Goal: Task Accomplishment & Management: Manage account settings

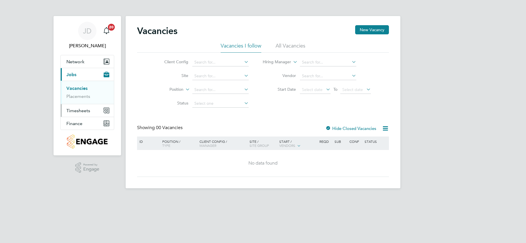
click at [82, 112] on span "Timesheets" at bounding box center [78, 110] width 24 height 5
click at [79, 98] on ul "Timesheets Expenses" at bounding box center [87, 105] width 53 height 23
click at [79, 102] on link "Timesheets" at bounding box center [78, 100] width 24 height 5
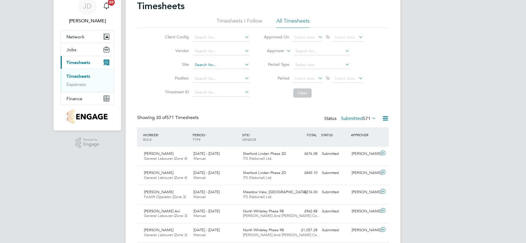
click at [202, 63] on input at bounding box center [221, 65] width 56 height 8
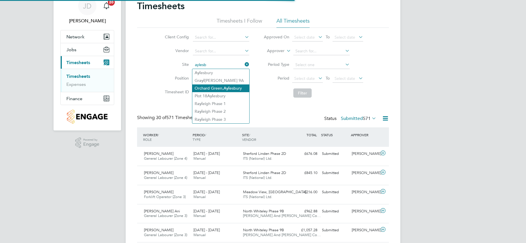
click at [216, 87] on li "Orchard Green, Ayl esbury" at bounding box center [220, 88] width 57 height 8
type input "Orchard Green, [GEOGRAPHIC_DATA]"
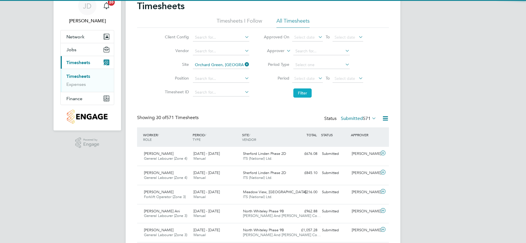
click at [303, 94] on button "Filter" at bounding box center [302, 92] width 18 height 9
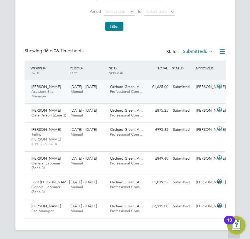
click at [185, 92] on div "Submitted" at bounding box center [183, 86] width 24 height 9
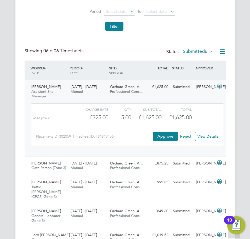
click at [60, 132] on div "Placement ID: 302059" at bounding box center [54, 136] width 37 height 9
click at [192, 140] on button "Reject" at bounding box center [186, 136] width 21 height 9
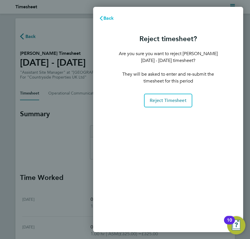
click at [107, 19] on span "Back" at bounding box center [109, 17] width 11 height 5
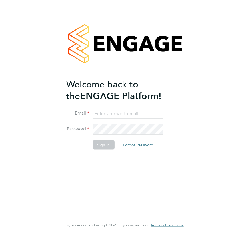
click at [127, 116] on input at bounding box center [128, 114] width 71 height 10
type input "joseph.duddy@vistry.co.uk"
click at [105, 141] on button "Sign In" at bounding box center [104, 144] width 22 height 9
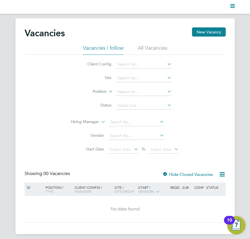
click at [233, 10] on svg-icon "Main navigation" at bounding box center [232, 6] width 5 height 7
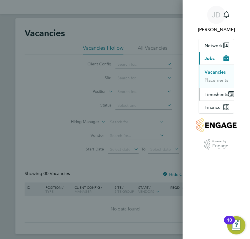
click at [216, 92] on span "Timesheets" at bounding box center [217, 94] width 24 height 5
click at [214, 86] on button "Timesheets" at bounding box center [217, 85] width 24 height 6
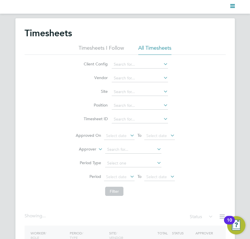
scroll to position [53, 0]
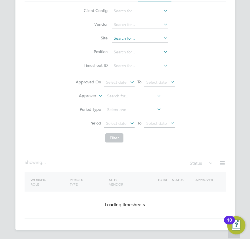
click at [117, 39] on input at bounding box center [140, 39] width 56 height 8
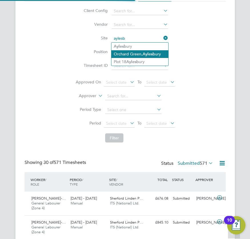
scroll to position [0, 0]
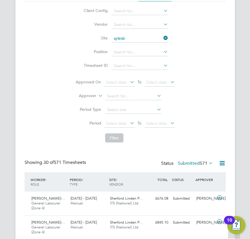
click at [134, 53] on li "Orchard Green, Aylesb ury" at bounding box center [140, 54] width 57 height 8
type input "Orchard Green, [GEOGRAPHIC_DATA]"
click at [118, 135] on button "Filter" at bounding box center [114, 138] width 18 height 9
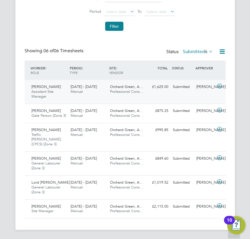
click at [165, 97] on div "George Coyle Assistant Site Manager 25 - 31 Aug 2025 25 - 31 Aug 2025 Manual Or…" at bounding box center [125, 92] width 201 height 24
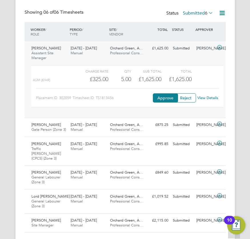
scroll to position [212, 0]
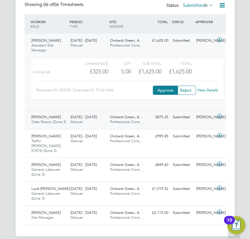
click at [91, 120] on div "25 - 31 Aug 2025 Manual" at bounding box center [87, 120] width 39 height 14
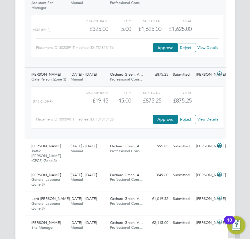
scroll to position [254, 0]
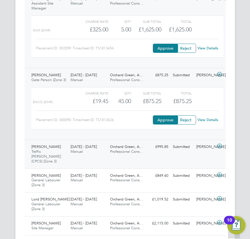
click at [220, 149] on icon at bounding box center [219, 146] width 7 height 5
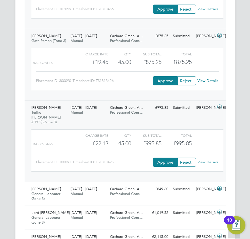
scroll to position [323, 0]
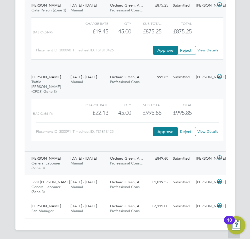
click at [220, 158] on icon at bounding box center [219, 158] width 7 height 5
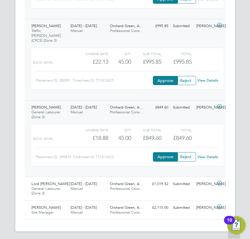
scroll to position [376, 0]
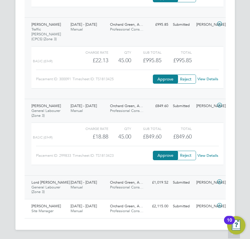
click at [220, 182] on icon at bounding box center [219, 182] width 7 height 5
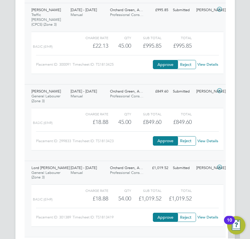
scroll to position [429, 0]
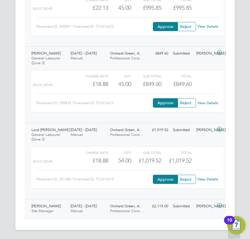
click at [218, 206] on icon at bounding box center [219, 206] width 7 height 5
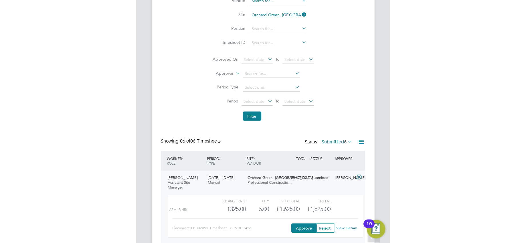
scroll to position [3, 3]
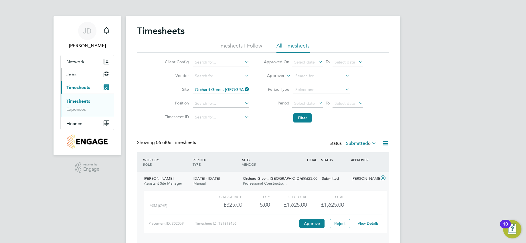
click at [73, 76] on span "Jobs" at bounding box center [71, 74] width 10 height 5
click at [79, 88] on link "Vacancies" at bounding box center [76, 87] width 20 height 5
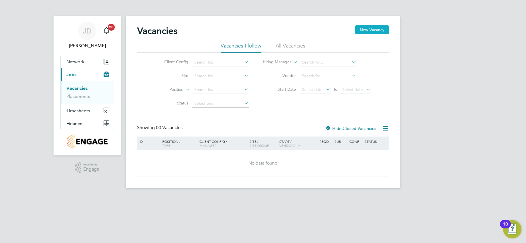
click at [250, 32] on button "New Vacancy" at bounding box center [372, 29] width 34 height 9
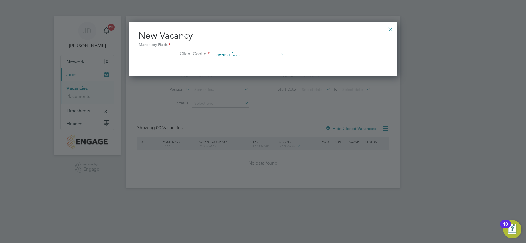
click at [250, 55] on input at bounding box center [249, 54] width 71 height 9
type input "o"
click at [250, 106] on li "Country side Properties UK Ltd" at bounding box center [279, 110] width 130 height 8
type input "Countryside Properties UK Ltd"
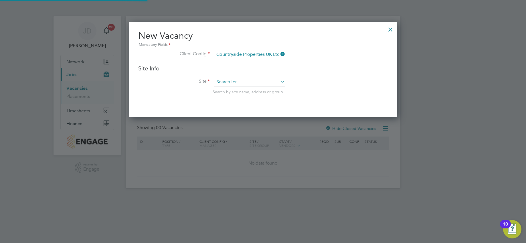
click at [250, 79] on input at bounding box center [249, 82] width 71 height 9
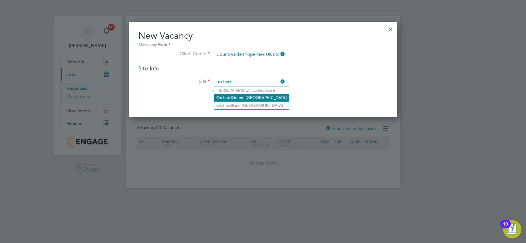
click at [250, 97] on li "Orchard Green, Aylesbury" at bounding box center [251, 98] width 75 height 8
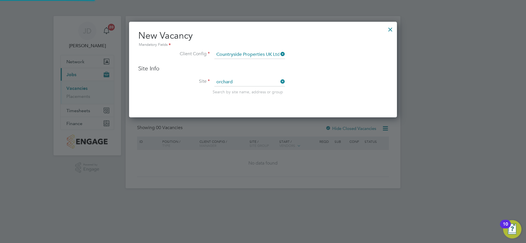
type input "Orchard Green, [GEOGRAPHIC_DATA]"
click at [250, 103] on li "Site Orchard Green, Aylesbury Search by site name, address or group" at bounding box center [262, 92] width 249 height 28
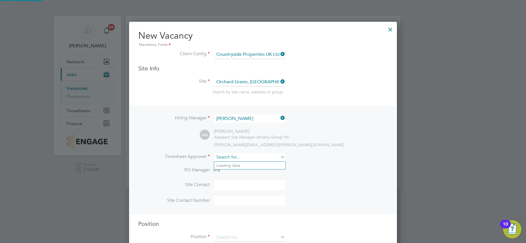
click at [250, 158] on input at bounding box center [249, 157] width 71 height 8
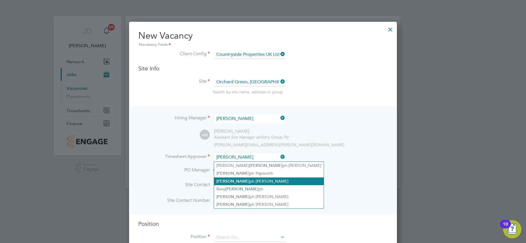
click at [240, 178] on li "Jose ph Duddy" at bounding box center [269, 181] width 110 height 8
type input "Joseph Duddy"
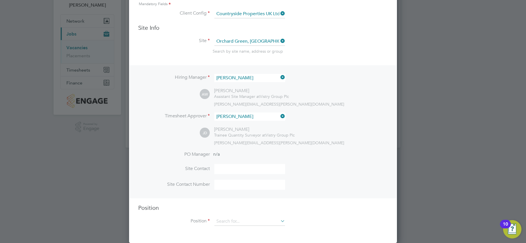
click at [239, 171] on input at bounding box center [249, 169] width 71 height 10
type input "Aaron Watkins"
type input "Orchard Green, [GEOGRAPHIC_DATA]"
type input "07821654854"
type input "traff"
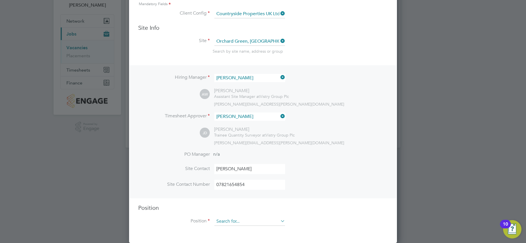
click at [250, 148] on div "Vacancies New Vacancy Vacancies I follow All Vacancies Client Config Site Posit…" at bounding box center [263, 61] width 275 height 172
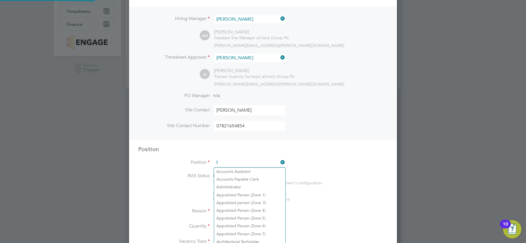
scroll to position [822, 268]
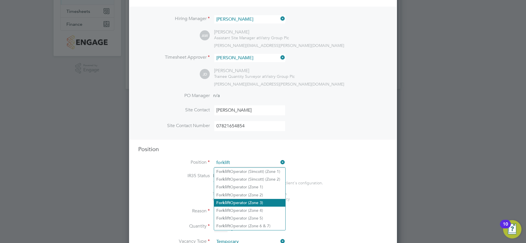
click at [250, 200] on li "Forklift Operator (Zone 3)" at bounding box center [249, 203] width 71 height 8
type input "Forklift Operator (Zone 3)"
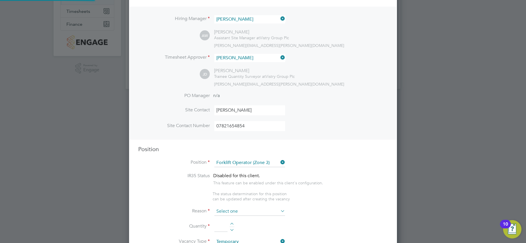
type textarea "• Operate construction machinery • Delivering large quantities of materials to …"
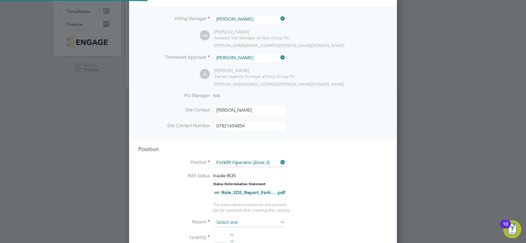
scroll to position [842, 268]
click at [250, 211] on span "The status determination for this position can be updated after creating the va…" at bounding box center [250, 207] width 77 height 10
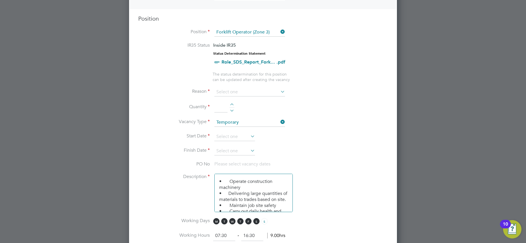
scroll to position [232, 0]
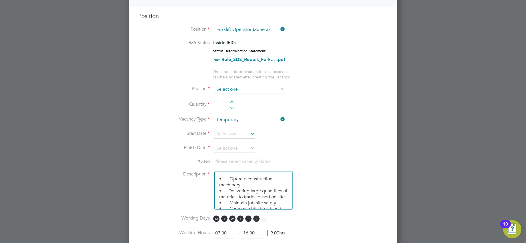
click at [250, 88] on input at bounding box center [249, 89] width 71 height 9
click at [238, 111] on li "Extra Work" at bounding box center [249, 112] width 71 height 7
type input "Extra Work"
click at [231, 100] on li "Quantity" at bounding box center [262, 108] width 249 height 16
click at [231, 104] on div at bounding box center [231, 103] width 5 height 4
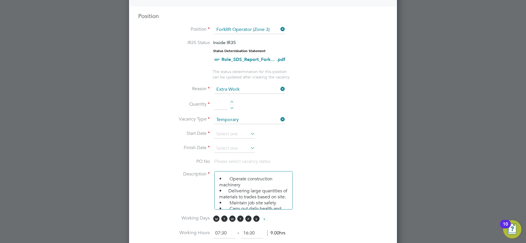
type input "1"
click at [250, 86] on input at bounding box center [249, 89] width 71 height 9
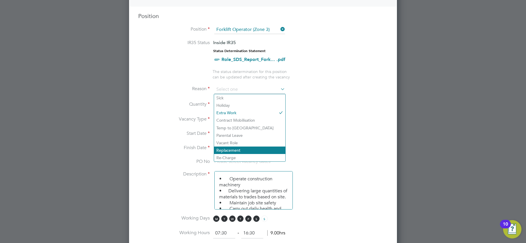
click at [238, 147] on li "Replacement" at bounding box center [249, 149] width 71 height 7
type input "Replacement"
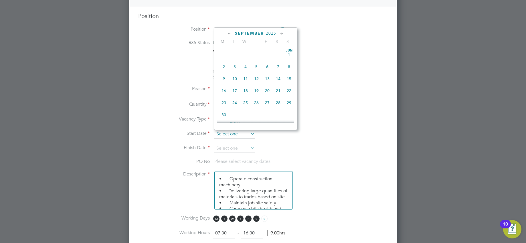
click at [243, 133] on input at bounding box center [234, 134] width 41 height 9
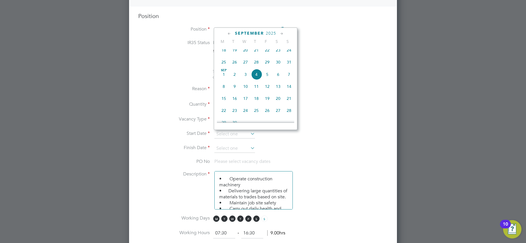
click at [234, 66] on span "26" at bounding box center [234, 62] width 11 height 11
type input "26 Aug 2025"
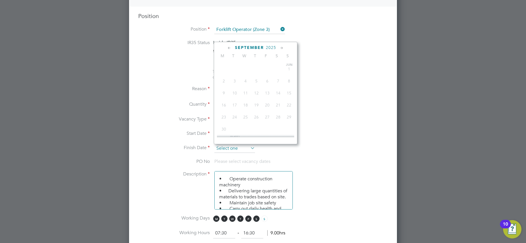
click at [238, 147] on input at bounding box center [234, 148] width 41 height 9
click at [250, 128] on span "27" at bounding box center [278, 124] width 11 height 11
type input "27 Sep 2025"
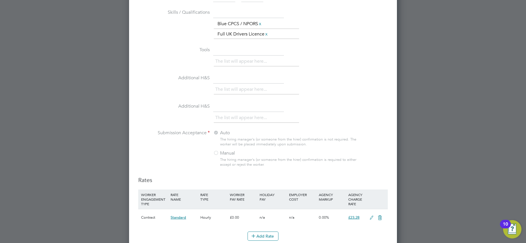
scroll to position [659, 0]
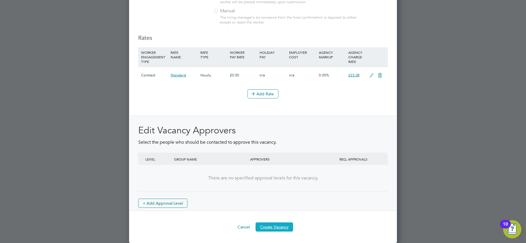
click at [250, 225] on button "Create Vacancy" at bounding box center [273, 226] width 37 height 9
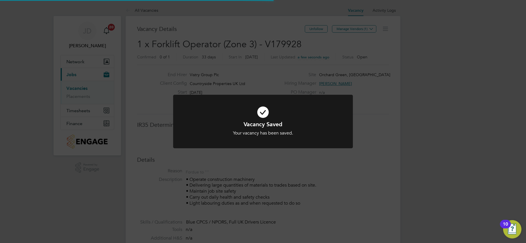
scroll to position [17, 40]
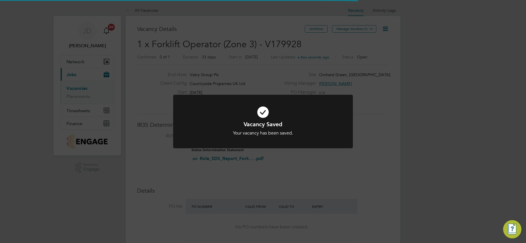
click at [250, 136] on div "Your vacancy has been saved." at bounding box center [262, 133] width 149 height 6
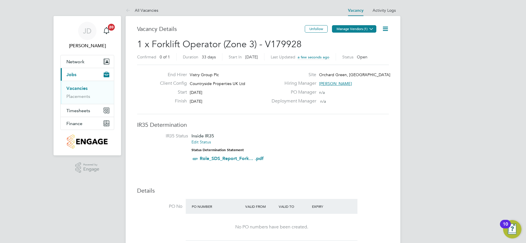
click at [250, 30] on button "Manage Vendors (1)" at bounding box center [354, 28] width 44 height 7
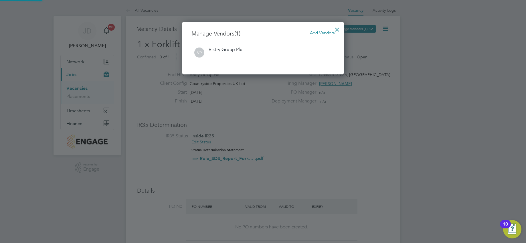
scroll to position [53, 162]
click at [250, 33] on span "Add Vendors" at bounding box center [322, 32] width 25 height 5
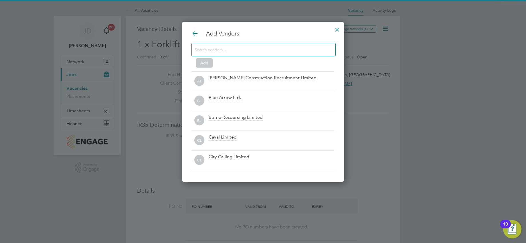
scroll to position [160, 162]
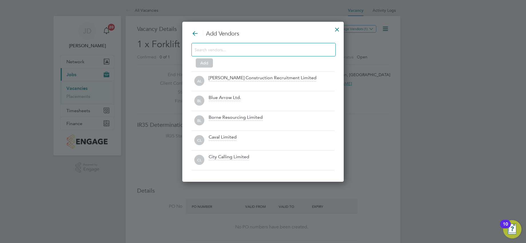
click at [250, 48] on input at bounding box center [258, 49] width 129 height 7
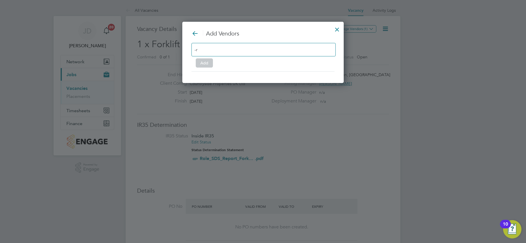
scroll to position [62, 162]
type input "-"
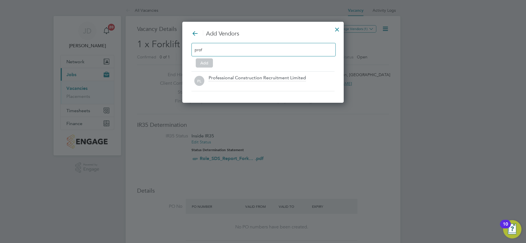
scroll to position [81, 162]
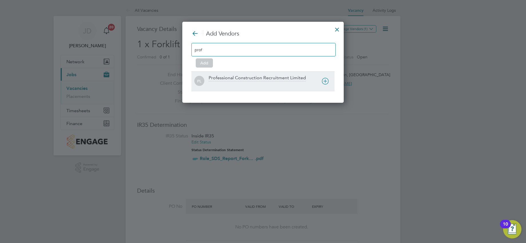
type input "prof"
click at [250, 82] on div "Professional Construction Recruitment Limited" at bounding box center [271, 81] width 126 height 13
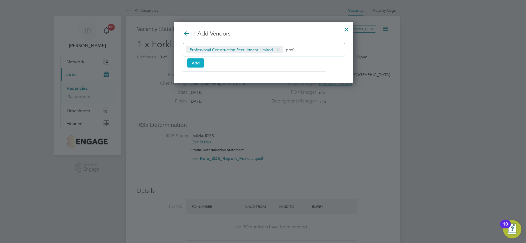
click at [197, 64] on button "Add" at bounding box center [195, 62] width 17 height 9
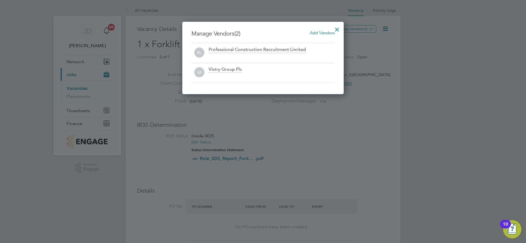
click at [250, 27] on div at bounding box center [337, 28] width 10 height 10
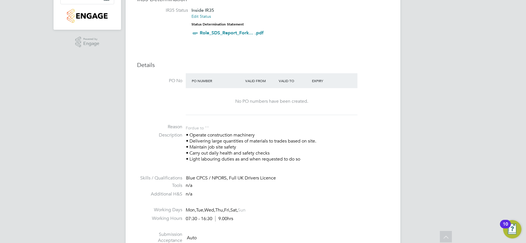
scroll to position [0, 0]
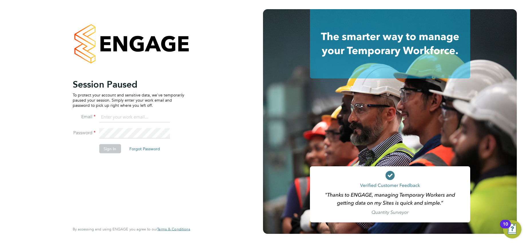
click at [122, 9] on div at bounding box center [131, 43] width 117 height 69
click at [150, 111] on ng-template "Session Paused To protect your account and sensitive data, we've temporarily pa…" at bounding box center [129, 118] width 112 height 80
click at [148, 115] on input at bounding box center [134, 117] width 71 height 10
type input "joseph.duddy@vistry.co.uk"
click at [79, 135] on li "Password" at bounding box center [129, 136] width 112 height 16
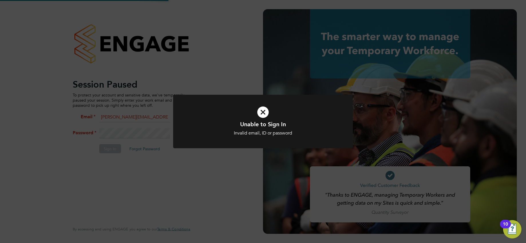
click at [198, 130] on div "Invalid email, ID or password" at bounding box center [262, 133] width 149 height 6
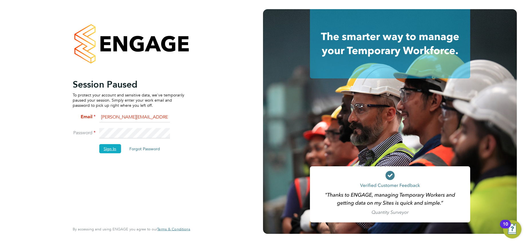
click at [109, 150] on button "Sign In" at bounding box center [110, 148] width 22 height 9
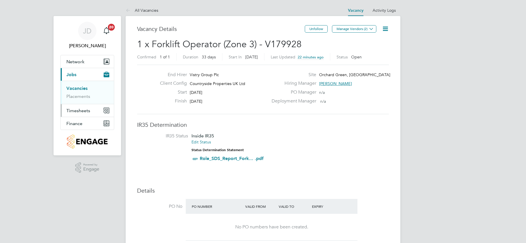
click at [73, 113] on button "Timesheets" at bounding box center [87, 110] width 53 height 13
click at [82, 99] on link "Timesheets" at bounding box center [78, 100] width 24 height 5
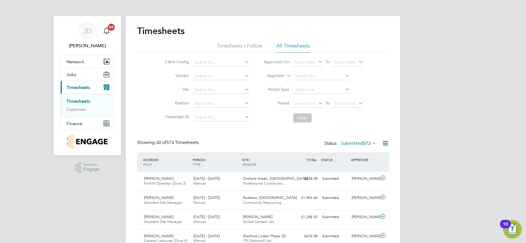
scroll to position [15, 50]
click at [218, 92] on input at bounding box center [221, 90] width 56 height 8
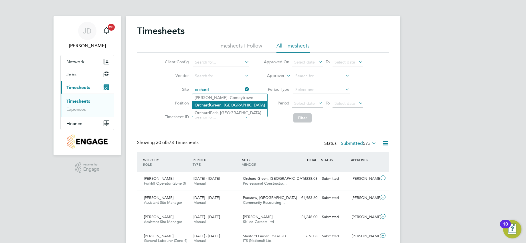
click at [221, 104] on li "Orchard Green, Aylesbury" at bounding box center [229, 105] width 75 height 8
type input "Orchard Green, [GEOGRAPHIC_DATA]"
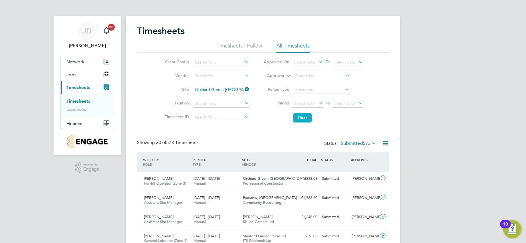
click at [300, 116] on button "Filter" at bounding box center [302, 117] width 18 height 9
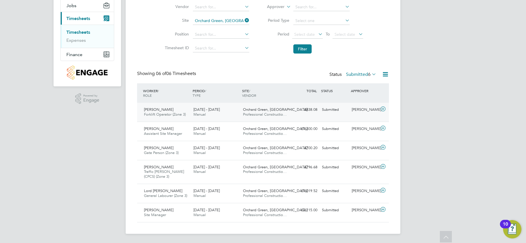
click at [297, 114] on div "£838.08 Submitted" at bounding box center [305, 109] width 30 height 9
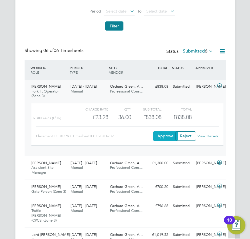
click at [166, 136] on button "Approve" at bounding box center [165, 136] width 25 height 9
click at [186, 172] on div "George Coyle Assistant Site Manager 25 - 31 Aug 2025 25 - 31 Aug 2025 Manual Or…" at bounding box center [125, 168] width 201 height 24
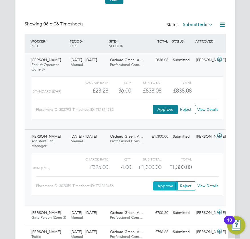
click at [159, 186] on button "Approve" at bounding box center [165, 186] width 25 height 9
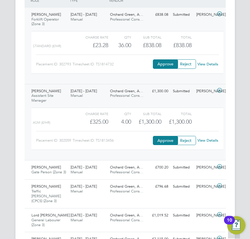
scroll to position [411, 0]
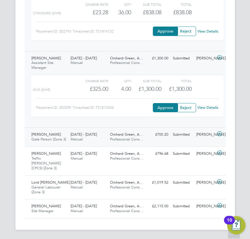
click at [121, 145] on div "Matthew Merriman Gate Person (Zone 3) 25 - 31 Aug 2025 25 - 31 Aug 2025 Manual …" at bounding box center [125, 137] width 201 height 19
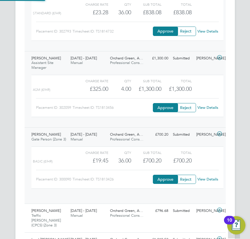
scroll to position [10, 46]
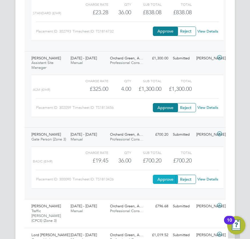
click at [164, 183] on button "Approve" at bounding box center [165, 179] width 25 height 9
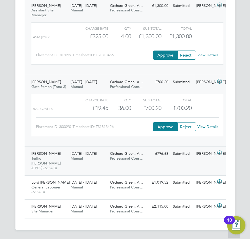
click at [114, 156] on span "Orchard Green, A…" at bounding box center [126, 153] width 33 height 5
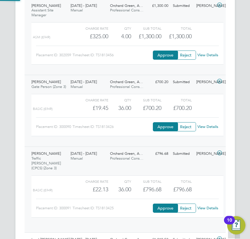
scroll to position [10, 46]
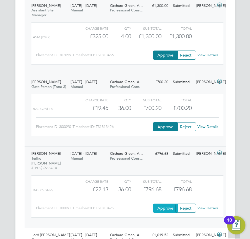
click at [159, 207] on button "Approve" at bounding box center [165, 208] width 25 height 9
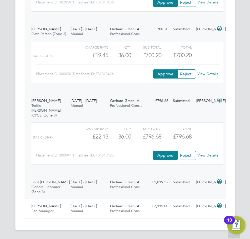
click at [144, 176] on div "Lord Vinny Hannam General Labourer (Zone 3) 25 - 31 Aug 2025 25 - 31 Aug 2025 M…" at bounding box center [125, 187] width 201 height 24
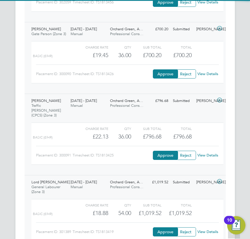
scroll to position [570, 0]
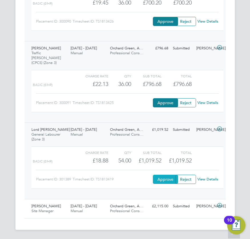
click at [164, 176] on button "Approve" at bounding box center [165, 179] width 25 height 9
click at [97, 208] on span "[DATE] - [DATE]" at bounding box center [84, 206] width 26 height 5
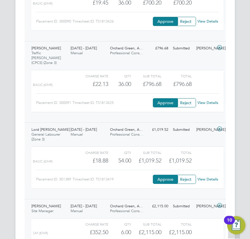
scroll to position [622, 0]
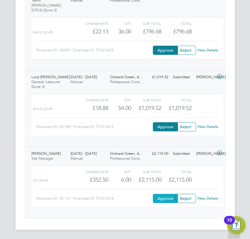
click at [165, 198] on button "Approve" at bounding box center [165, 198] width 25 height 9
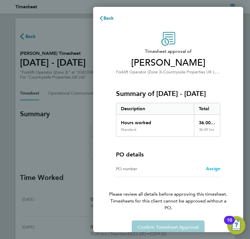
click at [213, 172] on link "Assign" at bounding box center [213, 169] width 14 height 7
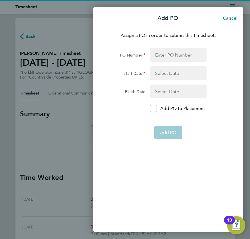
click at [177, 47] on div "Assign a PO in order to submit this timesheet. PO Number Start Date Finish Date…" at bounding box center [168, 128] width 150 height 207
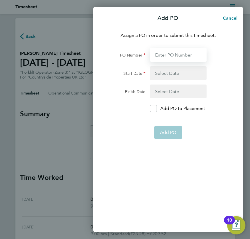
click at [176, 53] on input "PO Number" at bounding box center [178, 55] width 57 height 14
type input "S-HAYLS/00249"
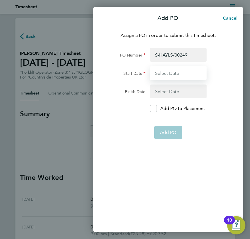
type input "[DATE]"
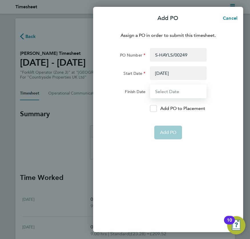
type input "[DATE]"
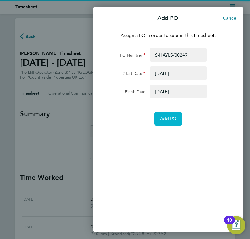
click at [166, 122] on button "Add PO" at bounding box center [168, 119] width 28 height 14
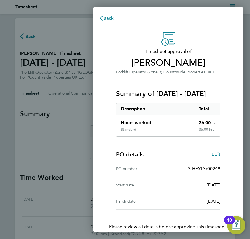
scroll to position [41, 0]
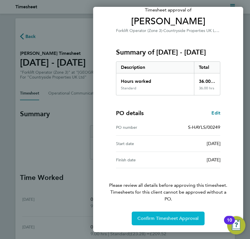
click at [159, 225] on button "Confirm Timesheet Approval" at bounding box center [168, 219] width 73 height 14
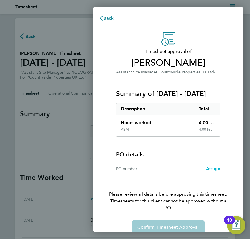
click at [209, 170] on span "Assign" at bounding box center [213, 168] width 14 height 5
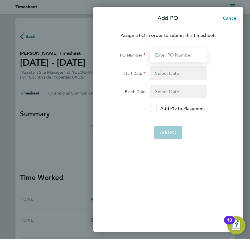
click at [182, 55] on input "PO Number" at bounding box center [178, 55] width 57 height 14
type input "S-HAYLS/00249"
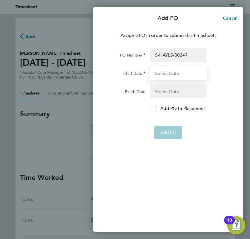
type input "[DATE]"
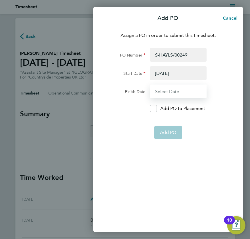
type input "[DATE]"
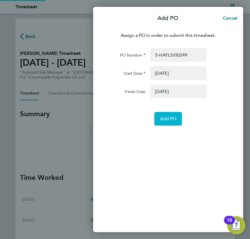
click at [165, 120] on span "Add PO" at bounding box center [168, 119] width 17 height 6
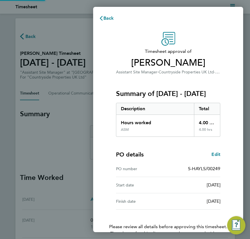
scroll to position [41, 0]
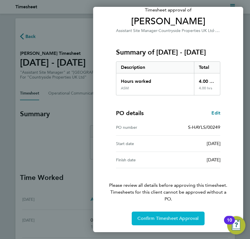
click at [153, 219] on span "Confirm Timesheet Approval" at bounding box center [168, 219] width 61 height 6
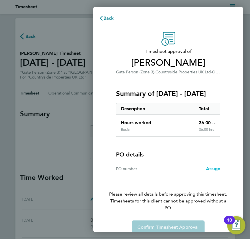
click at [207, 166] on span "Assign" at bounding box center [213, 168] width 14 height 5
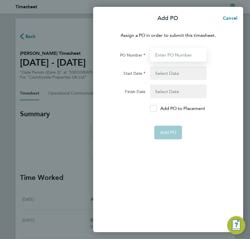
click at [160, 57] on input "PO Number" at bounding box center [178, 55] width 57 height 14
type input "S-HAYLS/00249"
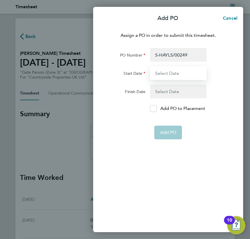
type input "[DATE]"
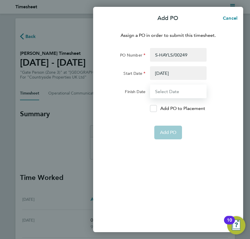
type input "[DATE]"
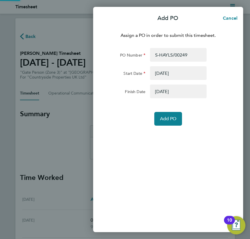
click at [164, 132] on div "Assign a PO in order to submit this timesheet. PO Number S-HAYLS/00249 Start Da…" at bounding box center [168, 128] width 150 height 207
click at [168, 122] on span "Add PO" at bounding box center [168, 119] width 17 height 6
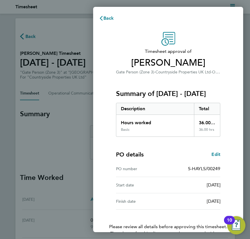
scroll to position [41, 0]
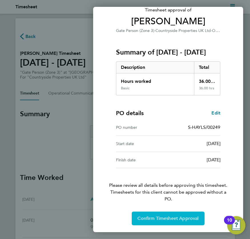
click at [152, 219] on span "Confirm Timesheet Approval" at bounding box center [168, 219] width 61 height 6
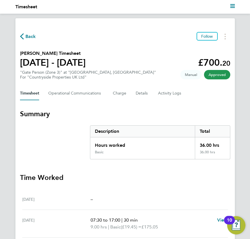
click at [25, 39] on button "Back" at bounding box center [28, 36] width 16 height 7
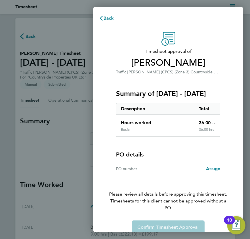
click at [210, 164] on div "PO number Assign" at bounding box center [168, 169] width 104 height 16
click at [210, 166] on span "Assign" at bounding box center [213, 168] width 14 height 5
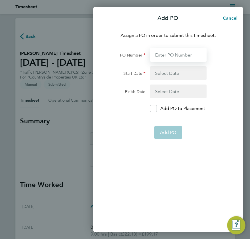
click at [157, 59] on input "PO Number" at bounding box center [178, 55] width 57 height 14
type input "S-HAYLS/00249"
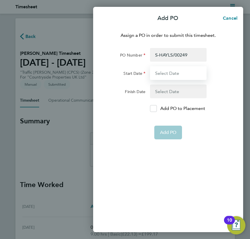
type input "[DATE]"
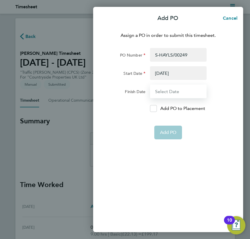
type input "[DATE]"
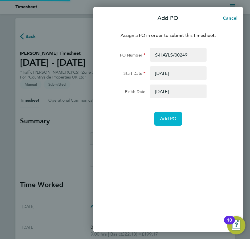
click at [167, 117] on span "Add PO" at bounding box center [168, 119] width 17 height 6
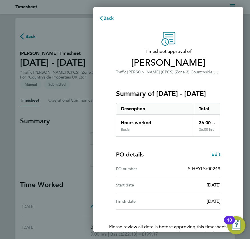
scroll to position [41, 0]
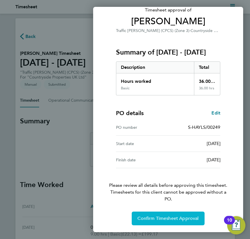
click at [147, 218] on span "Confirm Timesheet Approval" at bounding box center [168, 219] width 61 height 6
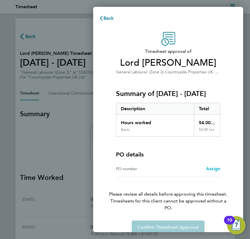
click at [209, 167] on span "Assign" at bounding box center [213, 168] width 14 height 5
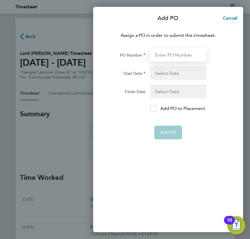
click at [175, 56] on input "PO Number" at bounding box center [178, 55] width 57 height 14
type input "S-HAYLS/00249"
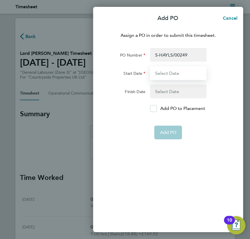
type input "[DATE]"
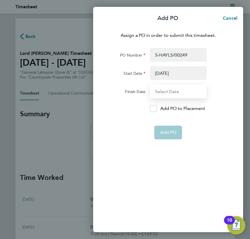
type input "[DATE]"
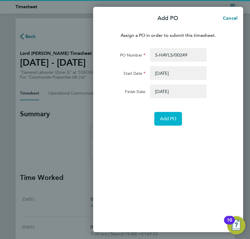
click at [170, 120] on span "Add PO" at bounding box center [168, 119] width 17 height 6
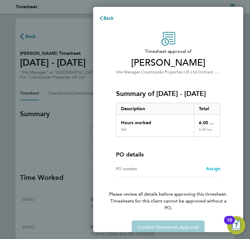
click at [209, 171] on span "Assign" at bounding box center [213, 168] width 14 height 5
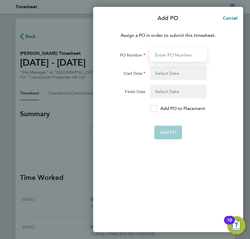
click at [170, 50] on input "PO Number" at bounding box center [178, 55] width 57 height 14
type input "S-HAYLS/00249"
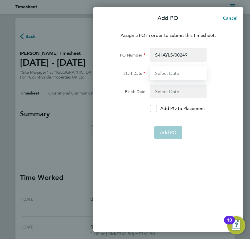
type input "[DATE]"
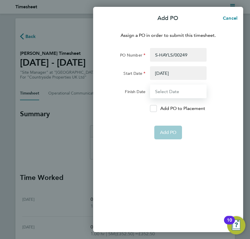
type input "[DATE]"
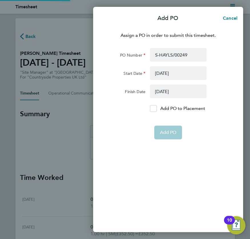
click at [181, 151] on div "Assign a PO in order to submit this timesheet. PO Number S-HAYLS/00249 Start Da…" at bounding box center [168, 128] width 150 height 207
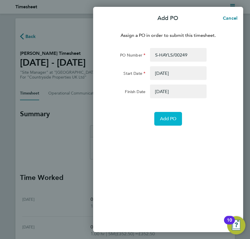
click at [171, 115] on button "Add PO" at bounding box center [168, 119] width 28 height 14
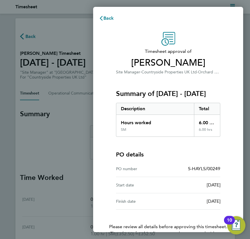
scroll to position [41, 0]
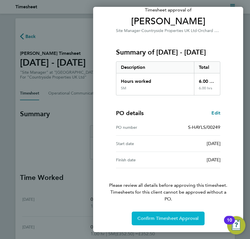
click at [159, 219] on span "Confirm Timesheet Approval" at bounding box center [168, 219] width 61 height 6
